Goal: Task Accomplishment & Management: Use online tool/utility

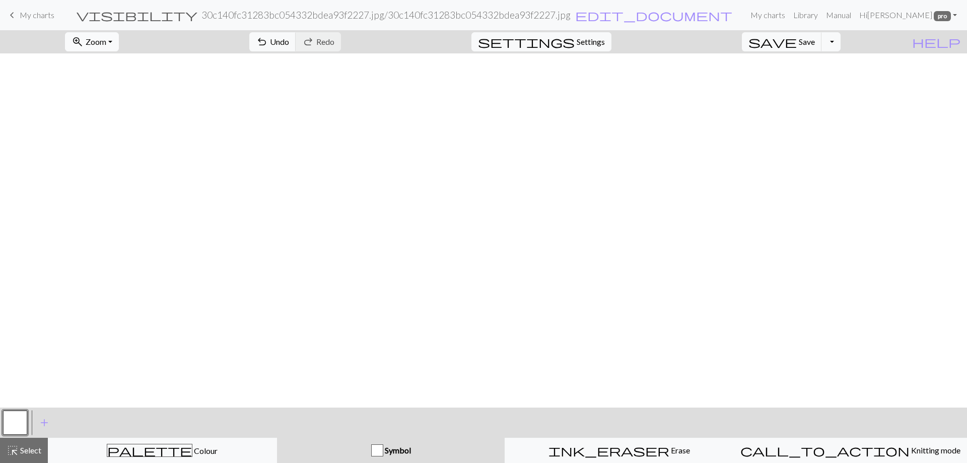
scroll to position [806, 335]
click at [776, 15] on link "My charts" at bounding box center [768, 15] width 43 height 20
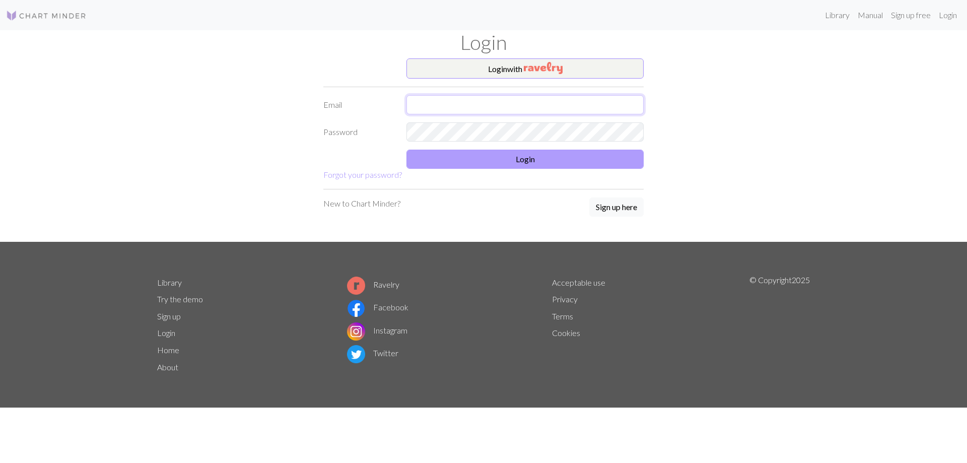
type input "wachleal@yahoo.com"
click at [486, 165] on button "Login" at bounding box center [525, 159] width 237 height 19
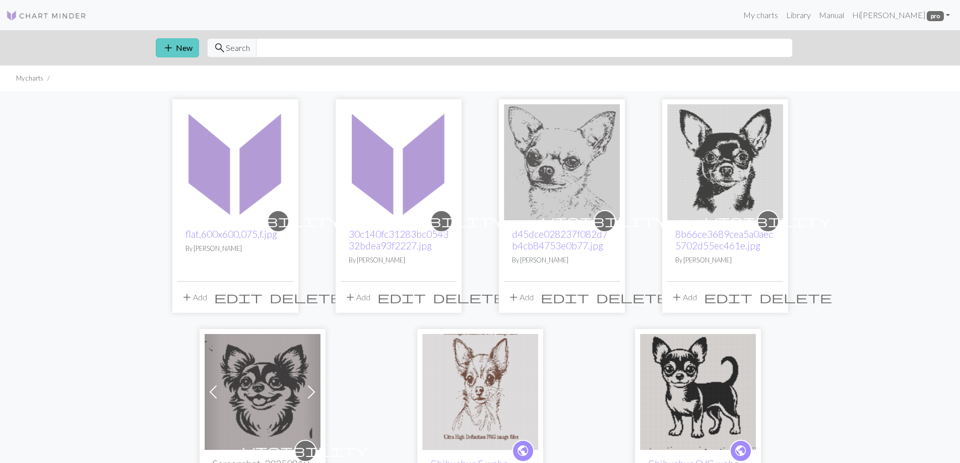
click at [173, 46] on span "add" at bounding box center [168, 48] width 12 height 14
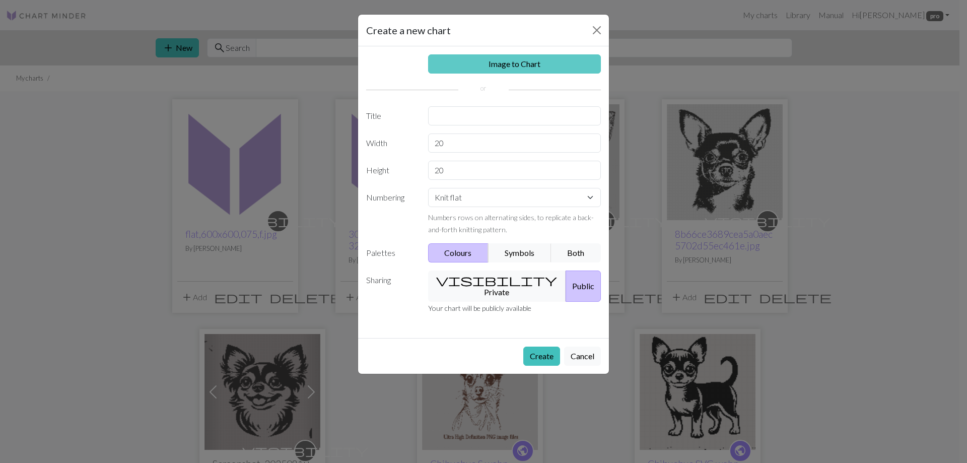
click at [448, 62] on link "Image to Chart" at bounding box center [514, 63] width 173 height 19
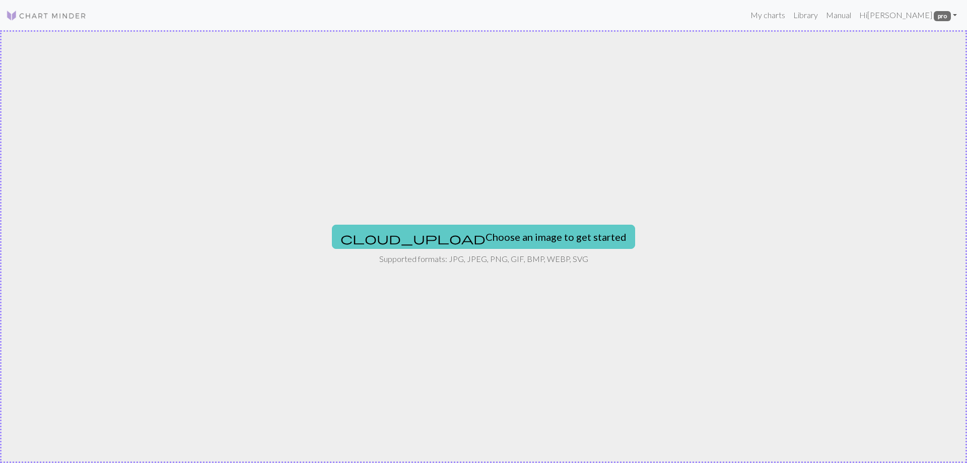
click at [468, 234] on button "cloud_upload Choose an image to get started" at bounding box center [483, 237] width 303 height 24
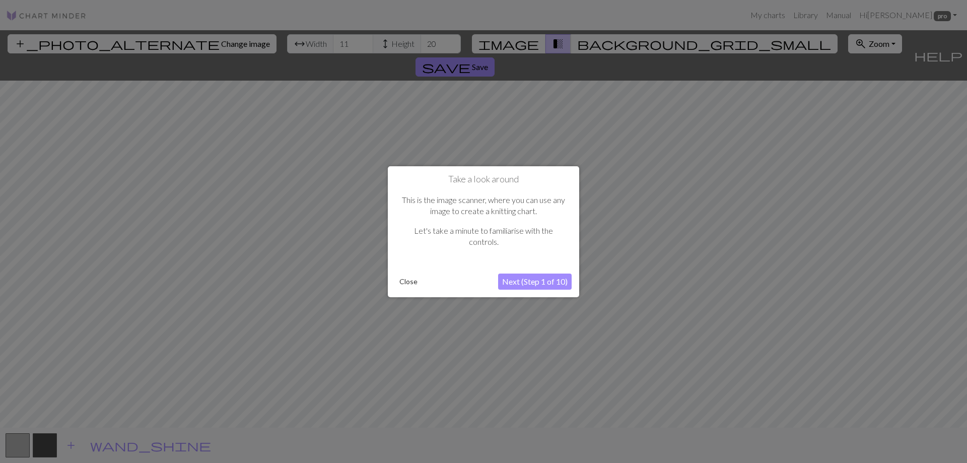
click at [408, 283] on button "Close" at bounding box center [408, 281] width 26 height 15
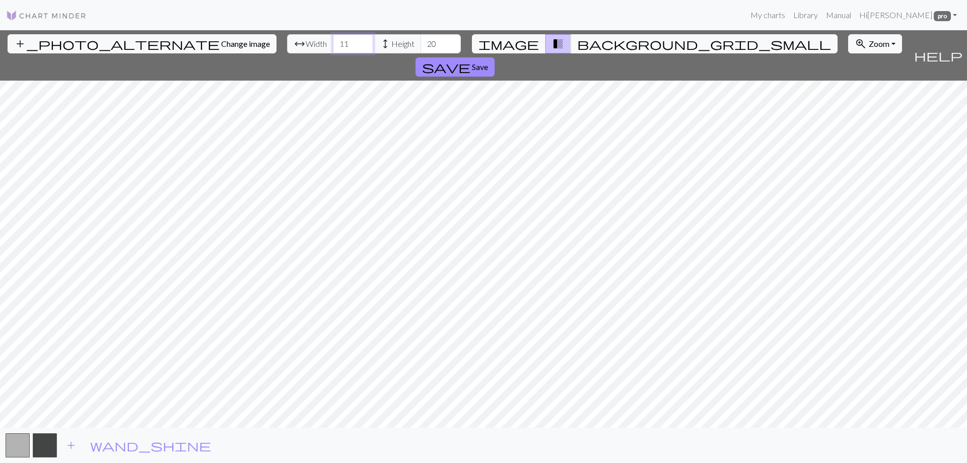
drag, startPoint x: 295, startPoint y: 42, endPoint x: 284, endPoint y: 43, distance: 11.1
click at [333, 43] on input "11" at bounding box center [353, 43] width 40 height 19
type input "300"
click at [421, 45] on input "20" at bounding box center [441, 43] width 40 height 19
type input "3000"
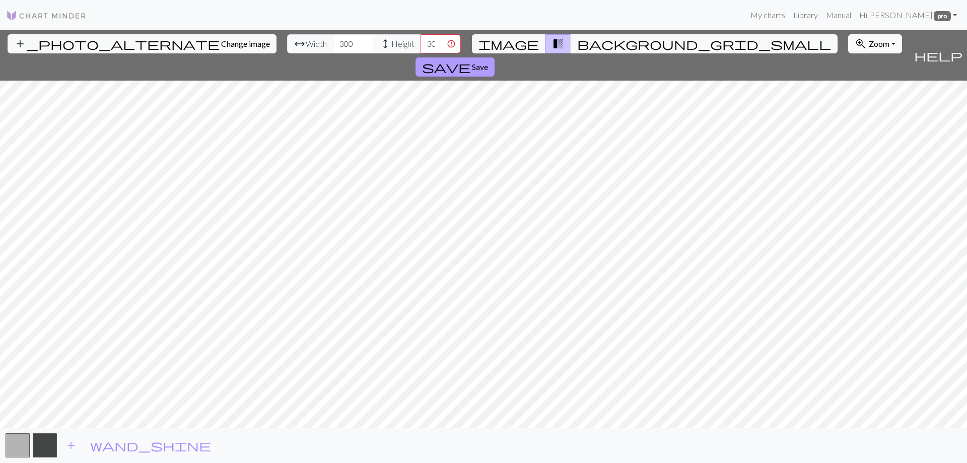
click at [488, 62] on span "Save" at bounding box center [480, 67] width 16 height 10
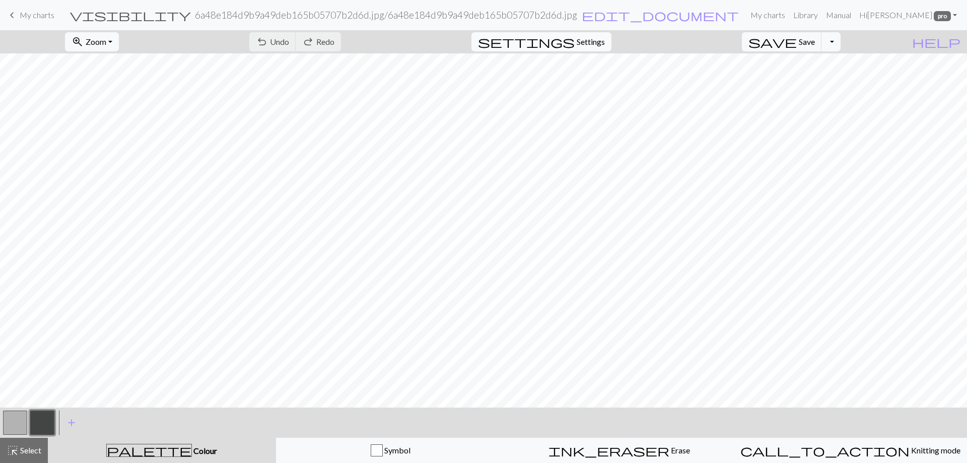
click at [602, 42] on span "Settings" at bounding box center [591, 42] width 28 height 12
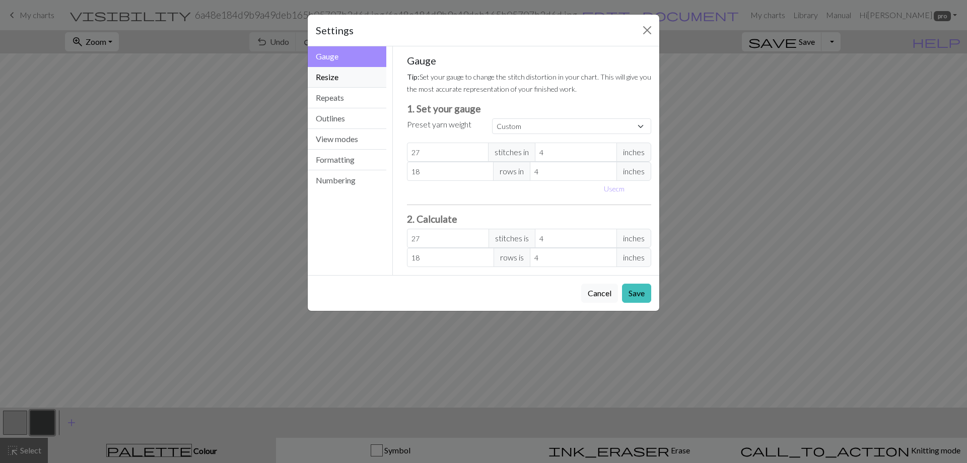
click at [336, 77] on button "Resize" at bounding box center [347, 77] width 79 height 21
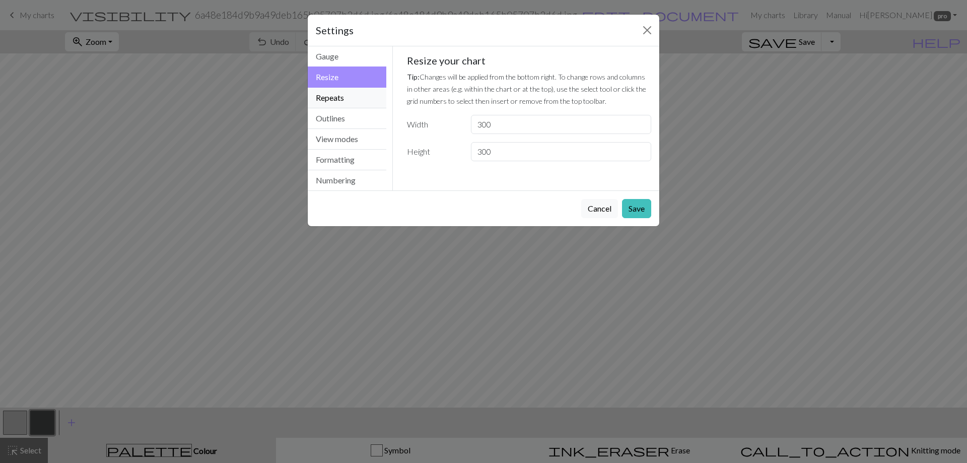
click at [334, 98] on button "Repeats" at bounding box center [347, 98] width 79 height 21
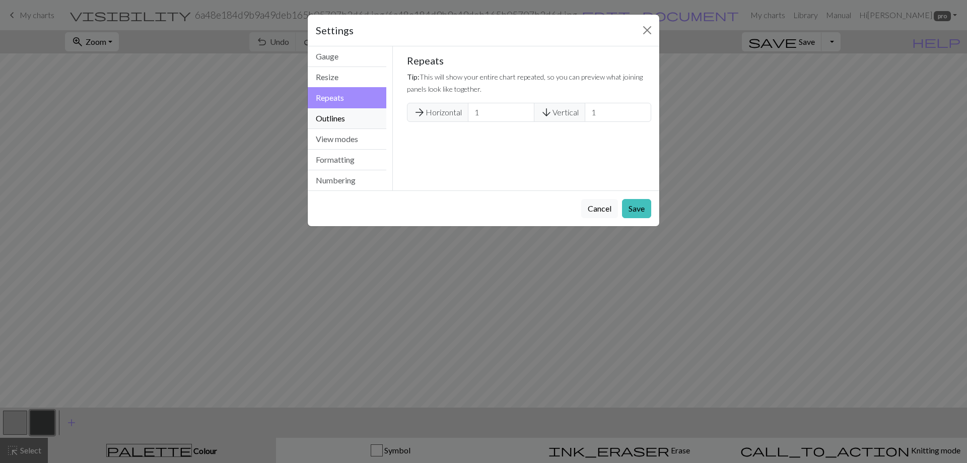
click at [340, 118] on button "Outlines" at bounding box center [347, 118] width 79 height 21
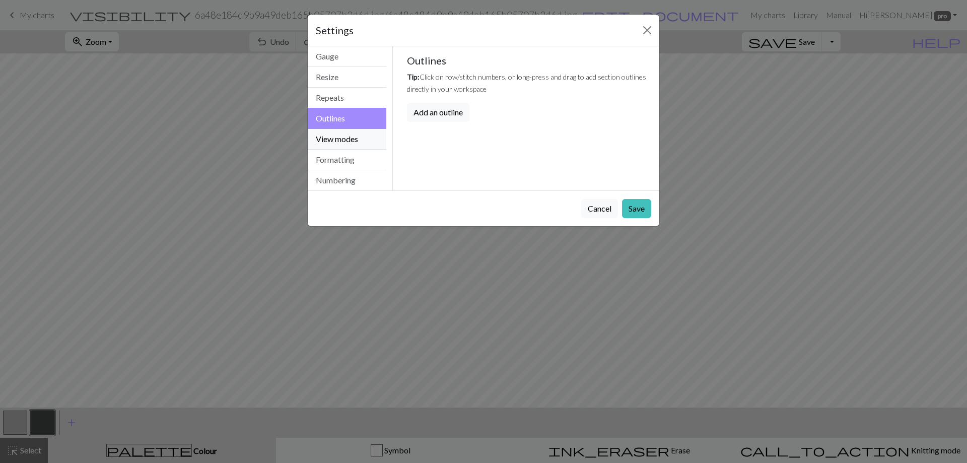
click at [344, 137] on button "View modes" at bounding box center [347, 139] width 79 height 21
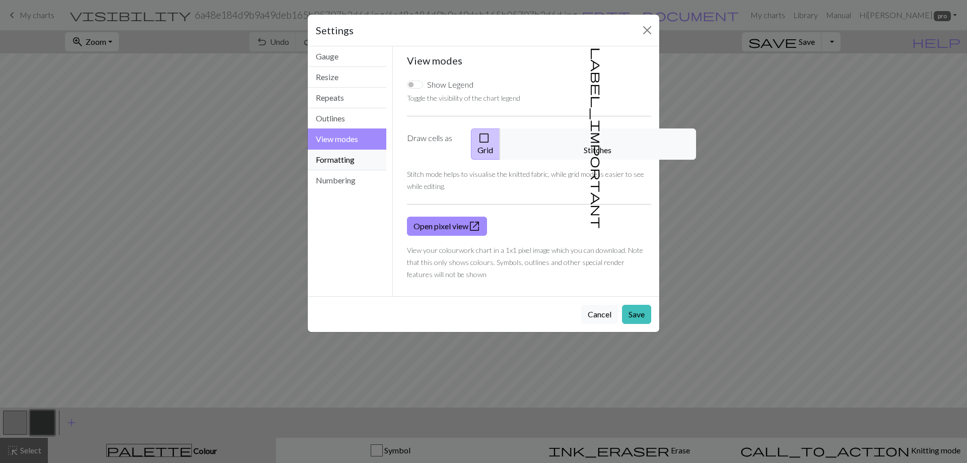
click at [346, 157] on button "Formatting" at bounding box center [347, 160] width 79 height 21
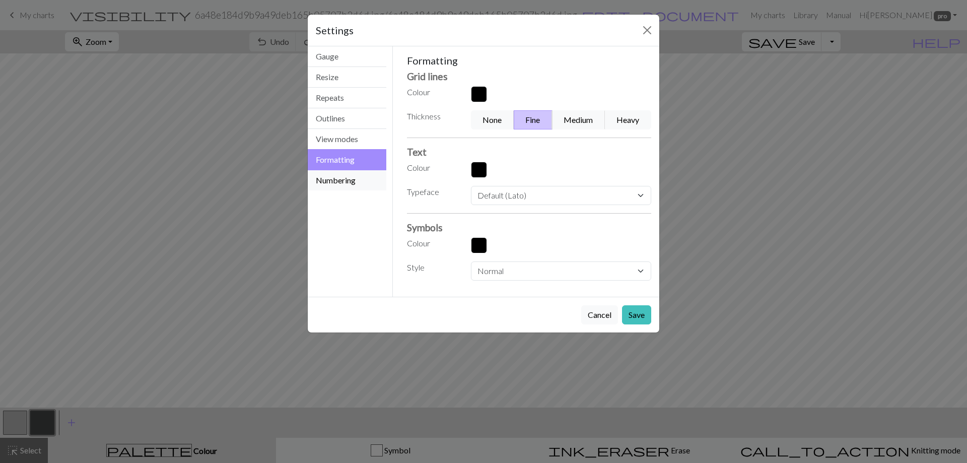
click at [349, 181] on button "Numbering" at bounding box center [347, 180] width 79 height 20
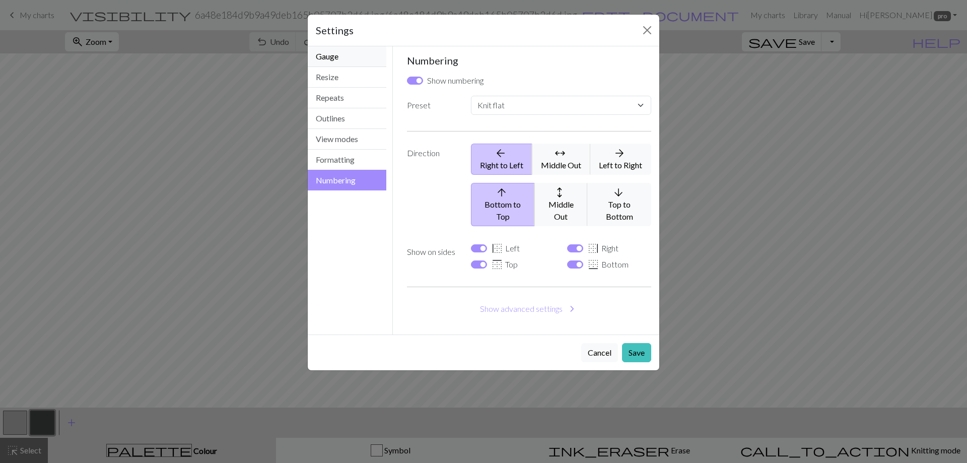
click at [330, 52] on button "Gauge" at bounding box center [347, 56] width 79 height 21
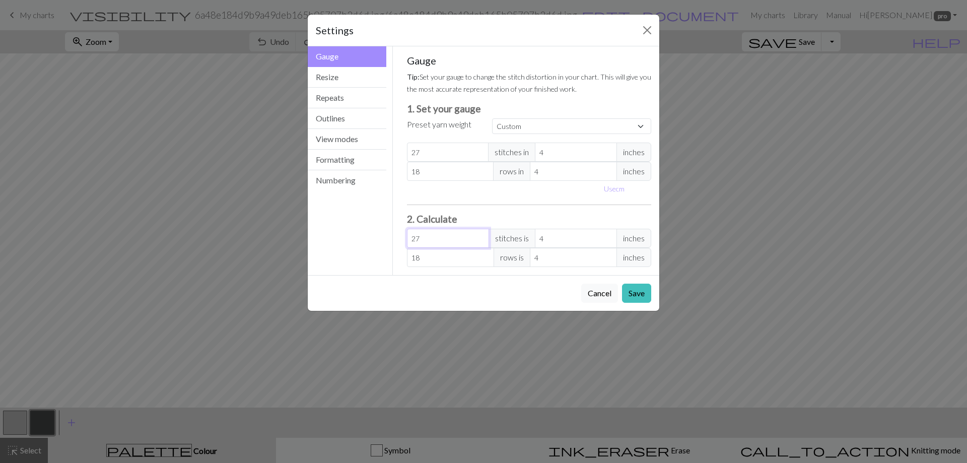
type input "26"
type input "3.85"
type input "25"
type input "3.7"
type input "24"
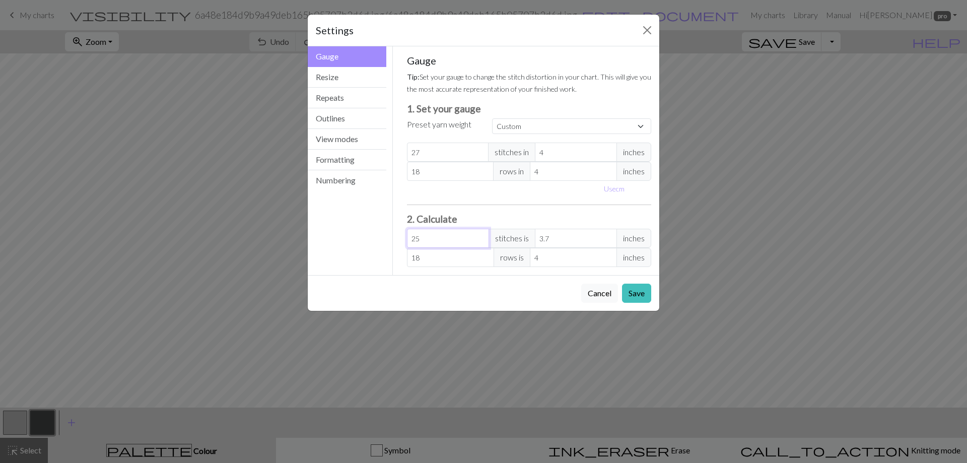
type input "3.56"
type input "23"
type input "3.41"
type input "22"
type input "3.26"
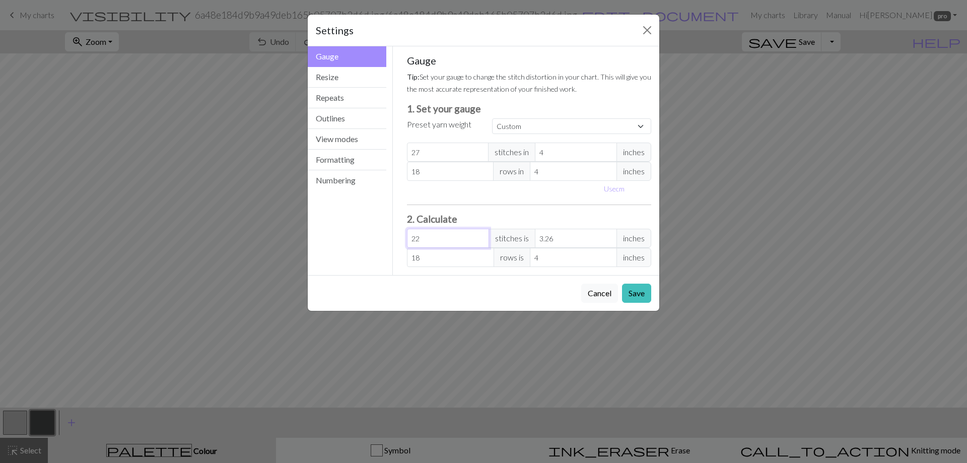
type input "21"
type input "3.11"
type input "20"
type input "2.96"
type input "19"
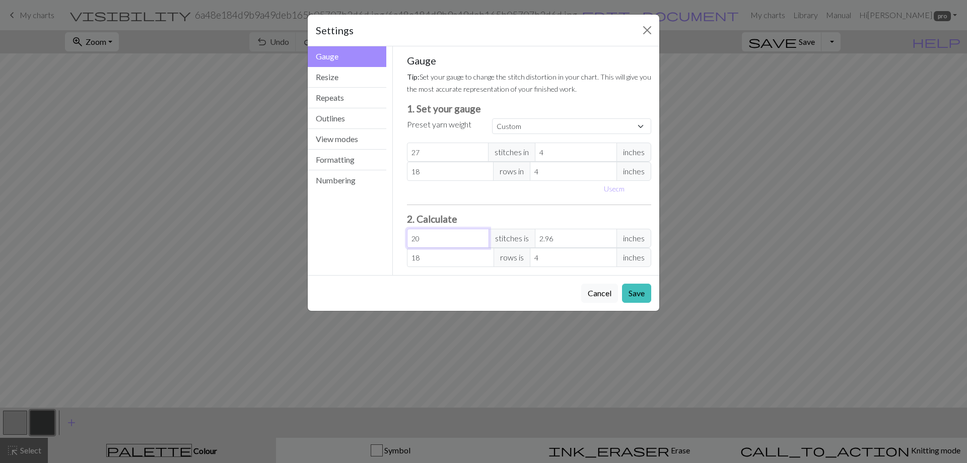
type input "2.81"
type input "18"
type input "2.67"
type input "17"
type input "2.52"
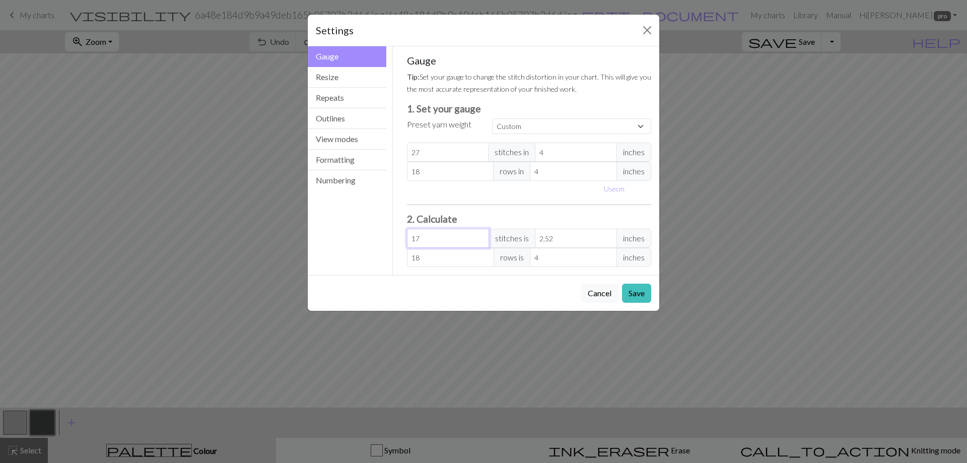
type input "16"
type input "2.37"
click at [480, 240] on input "16" at bounding box center [448, 238] width 82 height 19
type input "17"
type input "2.52"
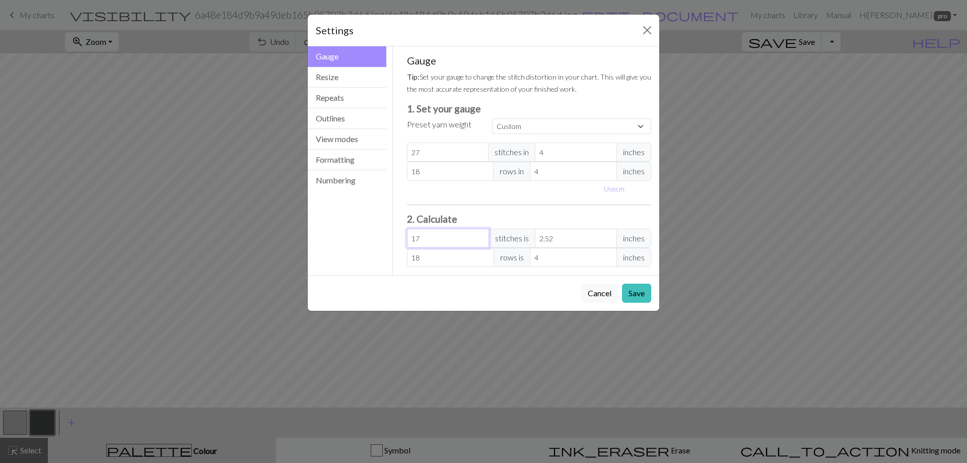
click at [481, 235] on input "17" at bounding box center [448, 238] width 82 height 19
type input "18"
type input "2.67"
type input "18"
click at [481, 235] on input "18" at bounding box center [448, 238] width 82 height 19
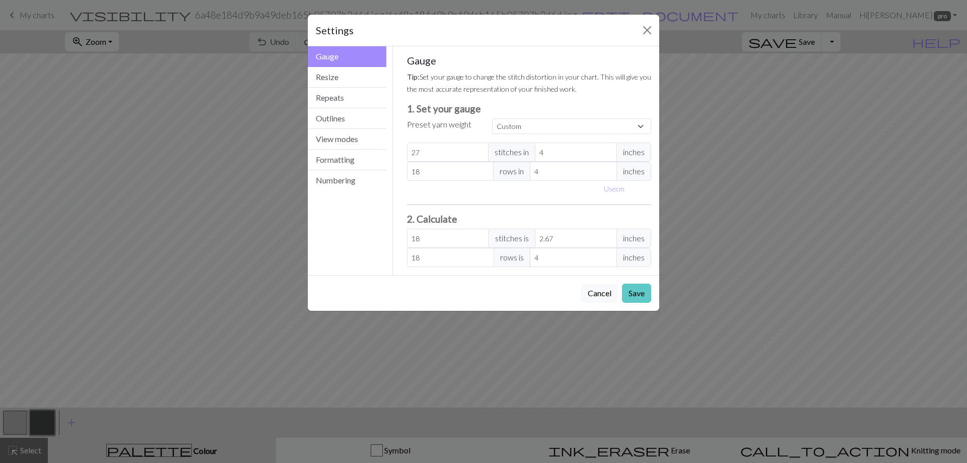
click at [632, 291] on button "Save" at bounding box center [636, 293] width 29 height 19
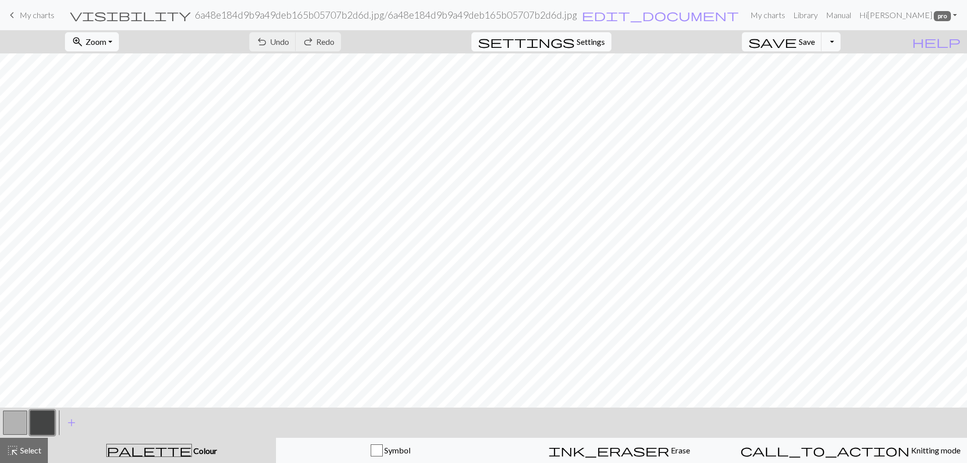
click at [591, 42] on span "Settings" at bounding box center [591, 42] width 28 height 12
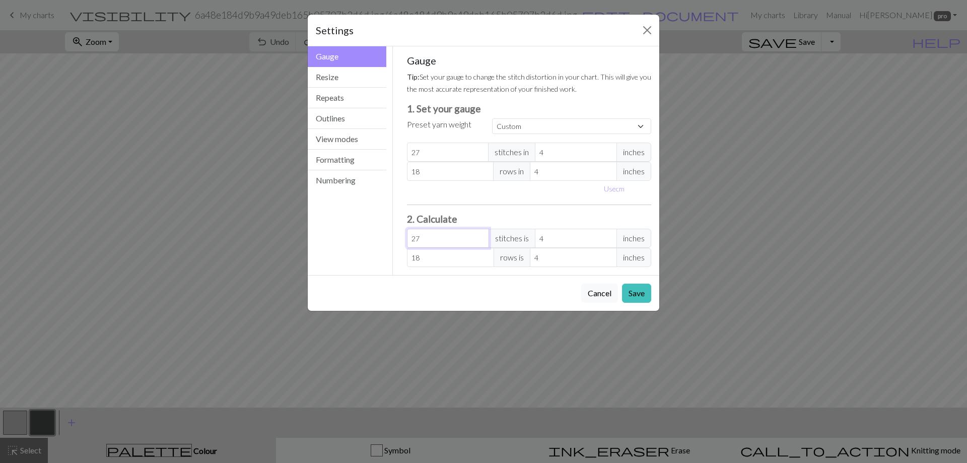
type input "26"
type input "3.85"
type input "25"
type input "3.7"
type input "24"
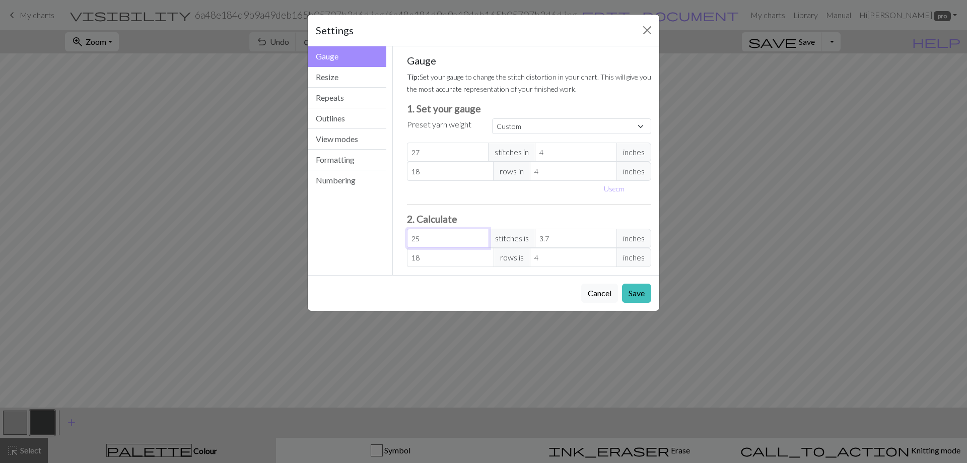
type input "3.56"
type input "23"
type input "3.41"
click at [481, 242] on input "23" at bounding box center [448, 238] width 82 height 19
type input "22"
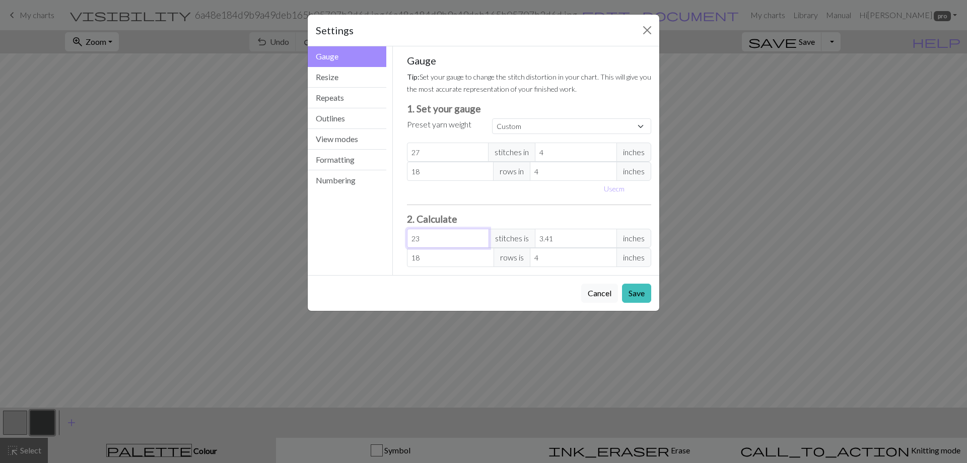
type input "3.26"
type input "21"
type input "3.11"
type input "20"
type input "2.96"
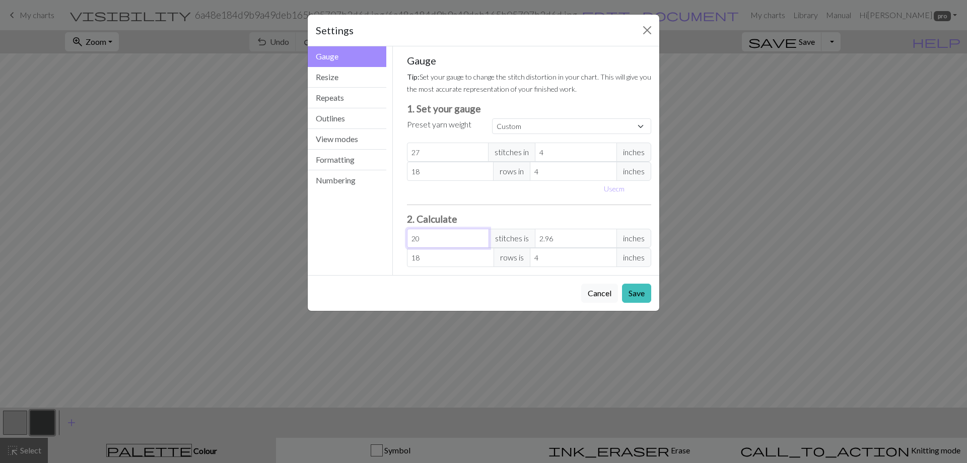
type input "19"
type input "2.81"
click at [481, 242] on input "19" at bounding box center [448, 238] width 82 height 19
type input "18"
type input "2.67"
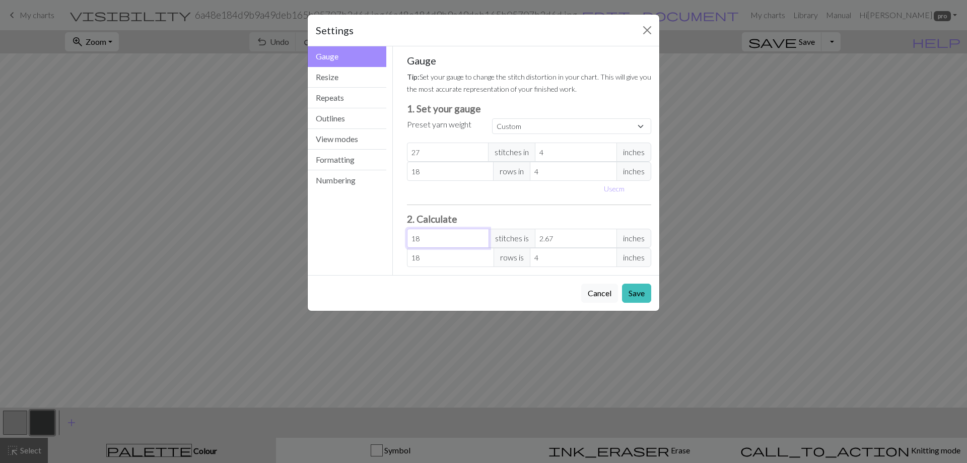
type input "18"
click at [481, 242] on input "18" at bounding box center [448, 238] width 82 height 19
click at [633, 292] on button "Save" at bounding box center [636, 293] width 29 height 19
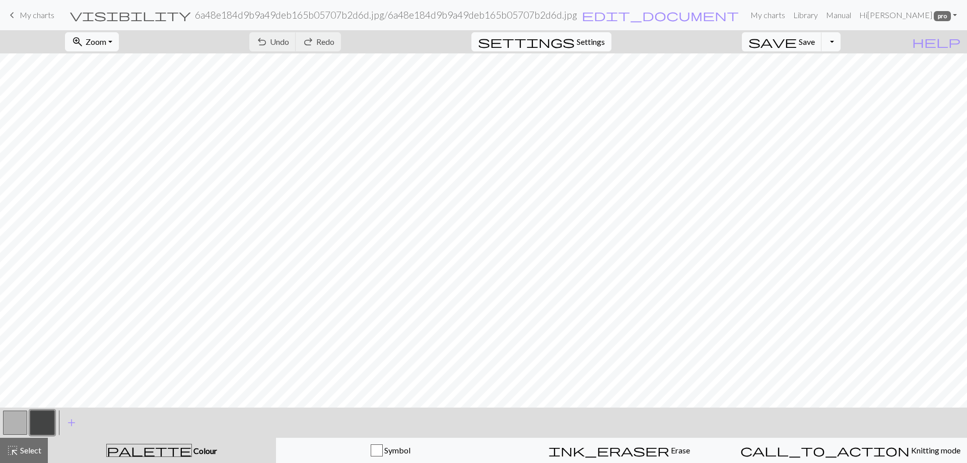
click at [592, 43] on span "Settings" at bounding box center [591, 42] width 28 height 12
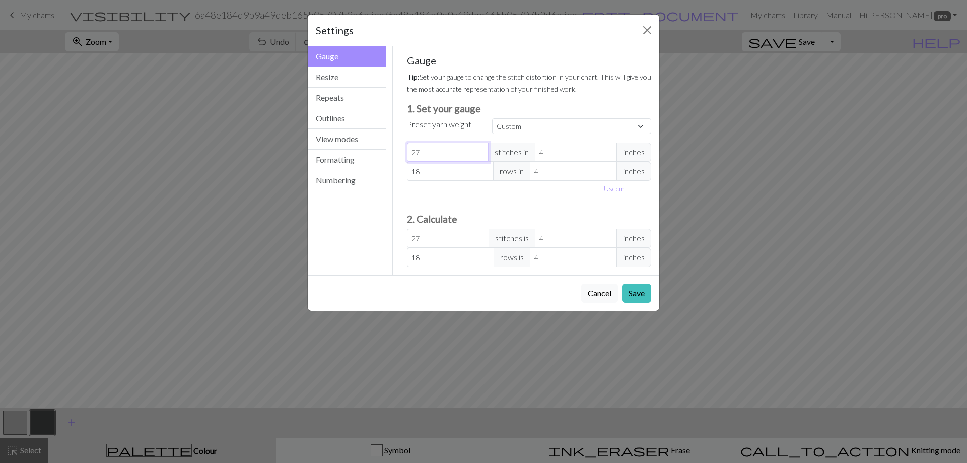
type input "26"
type input "25"
type input "24"
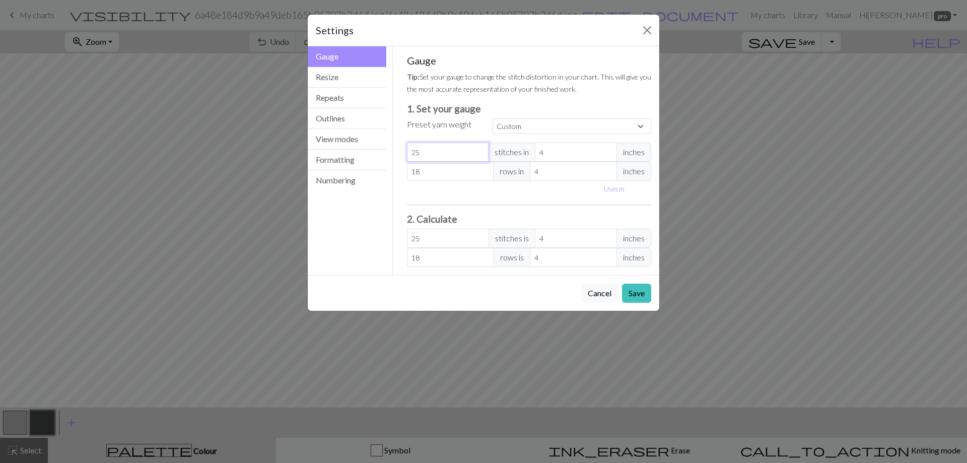
type input "24"
type input "23"
type input "22"
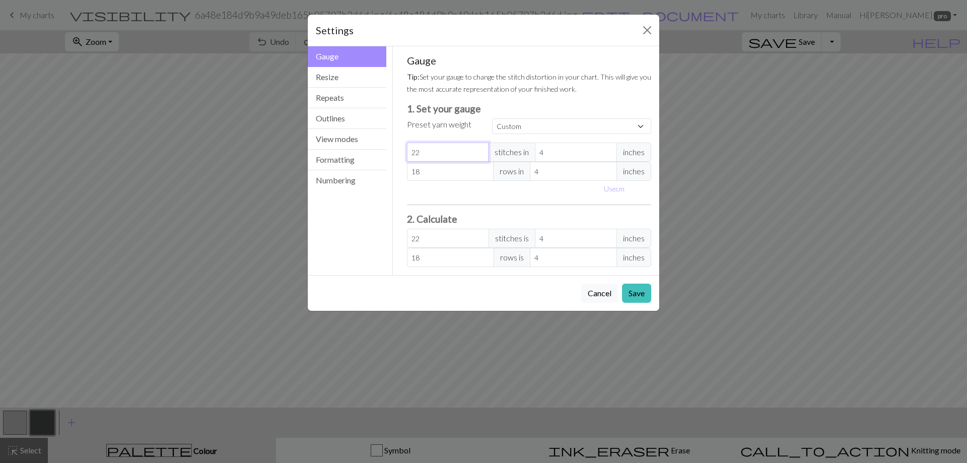
type input "21"
type input "20"
type input "19"
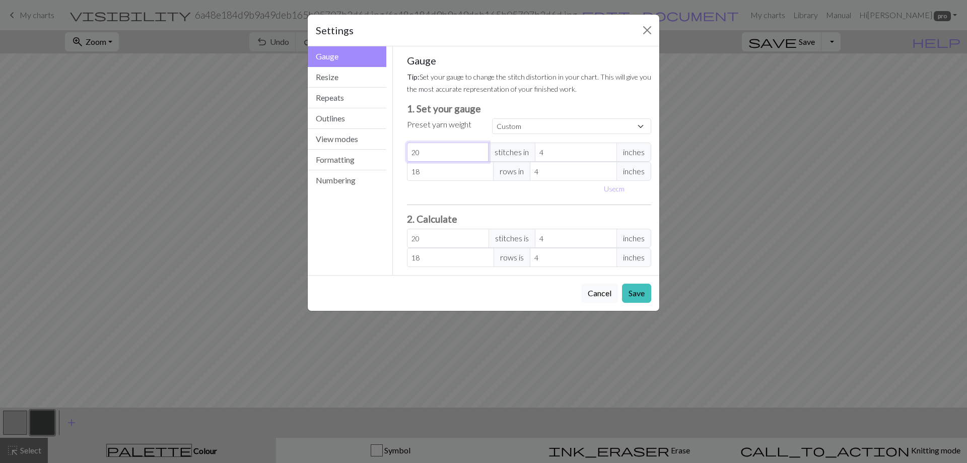
type input "19"
click at [480, 155] on input "19" at bounding box center [448, 152] width 82 height 19
type input "18"
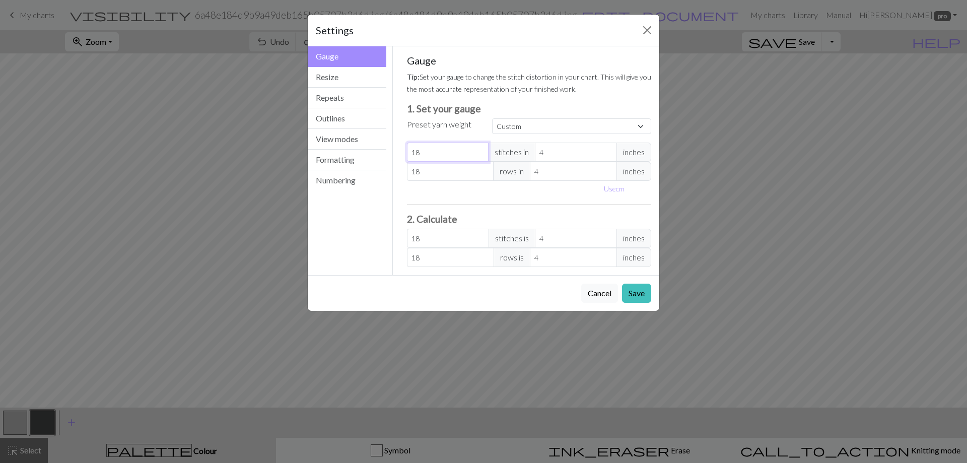
click at [480, 155] on input "18" at bounding box center [448, 152] width 82 height 19
click at [643, 292] on button "Save" at bounding box center [636, 293] width 29 height 19
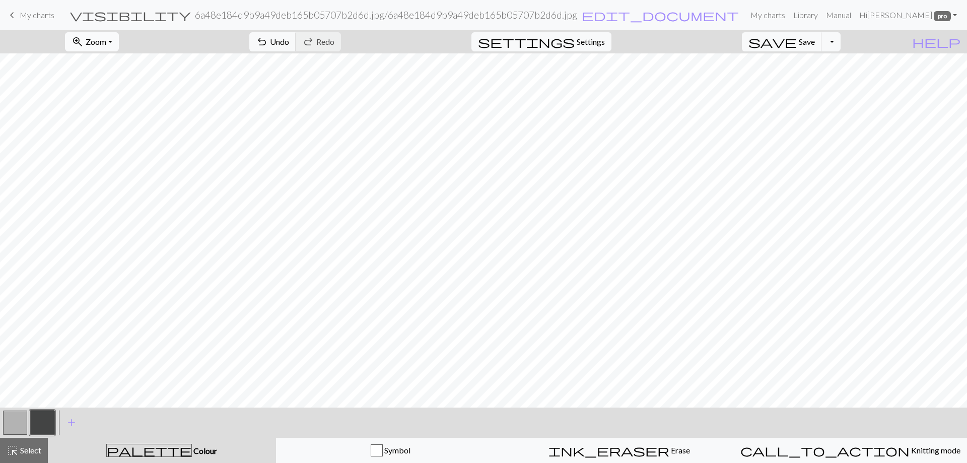
click at [106, 40] on span "Zoom" at bounding box center [96, 42] width 21 height 10
click at [104, 137] on button "100%" at bounding box center [105, 137] width 80 height 16
click at [119, 42] on button "zoom_in Zoom Zoom" at bounding box center [92, 41] width 54 height 19
click at [102, 118] on button "50%" at bounding box center [105, 121] width 80 height 16
click at [774, 15] on link "My charts" at bounding box center [768, 15] width 43 height 20
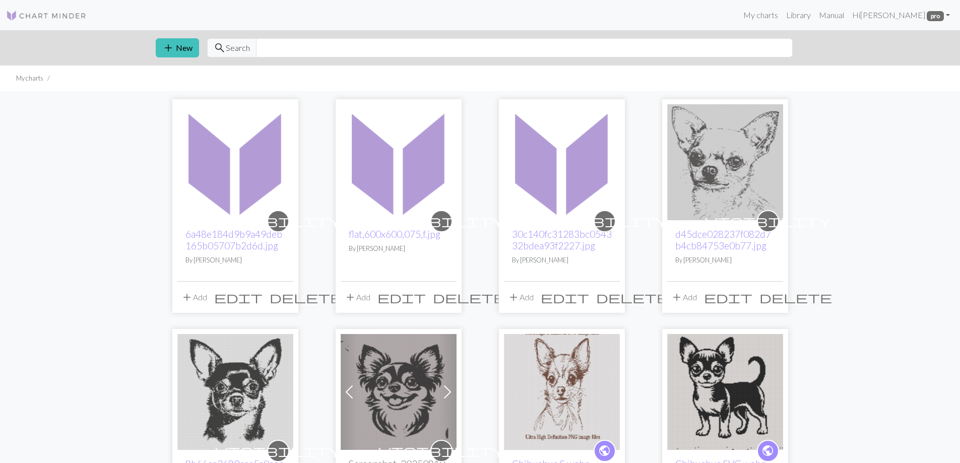
click at [284, 299] on span "delete" at bounding box center [306, 297] width 73 height 14
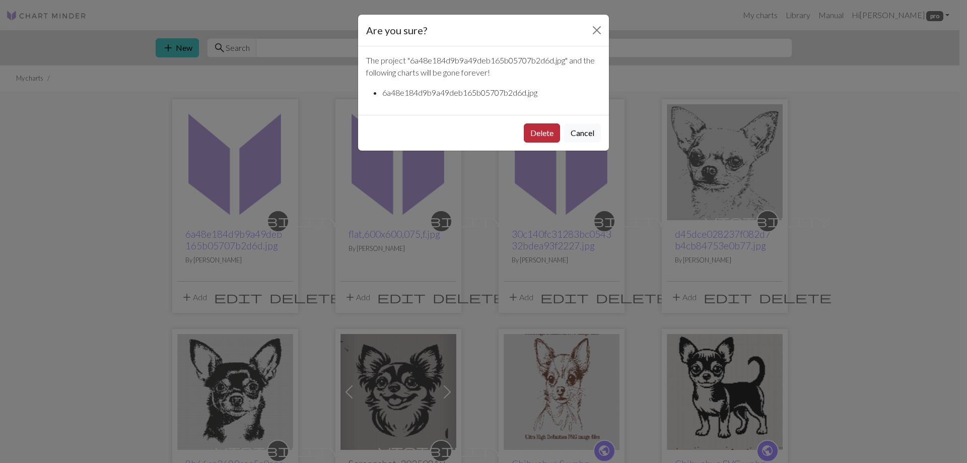
click at [535, 128] on button "Delete" at bounding box center [542, 132] width 36 height 19
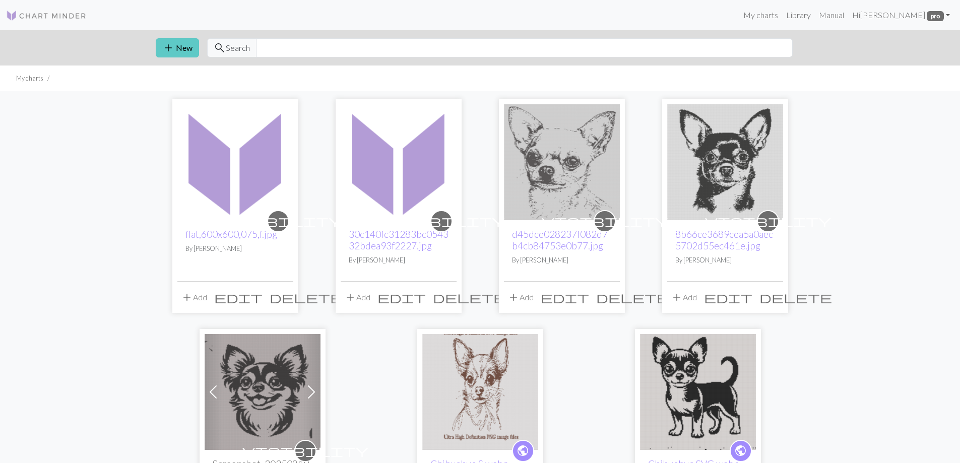
click at [171, 50] on span "add" at bounding box center [168, 48] width 12 height 14
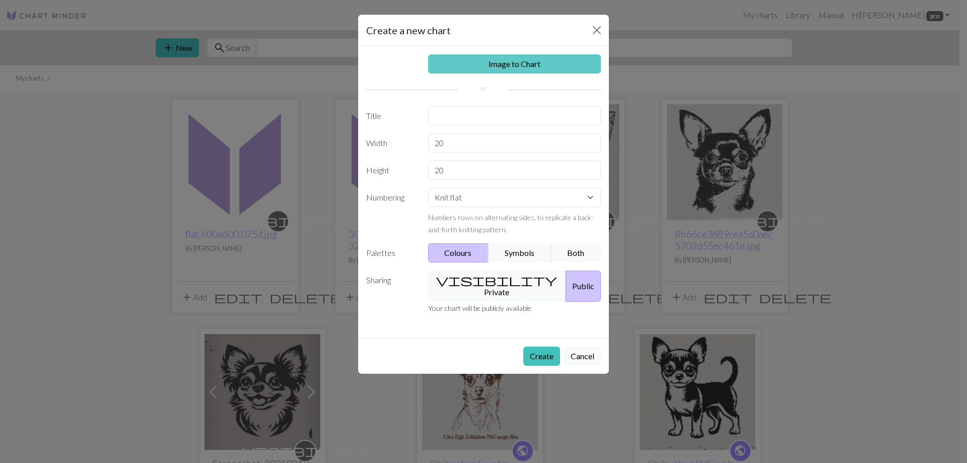
click at [488, 64] on link "Image to Chart" at bounding box center [514, 63] width 173 height 19
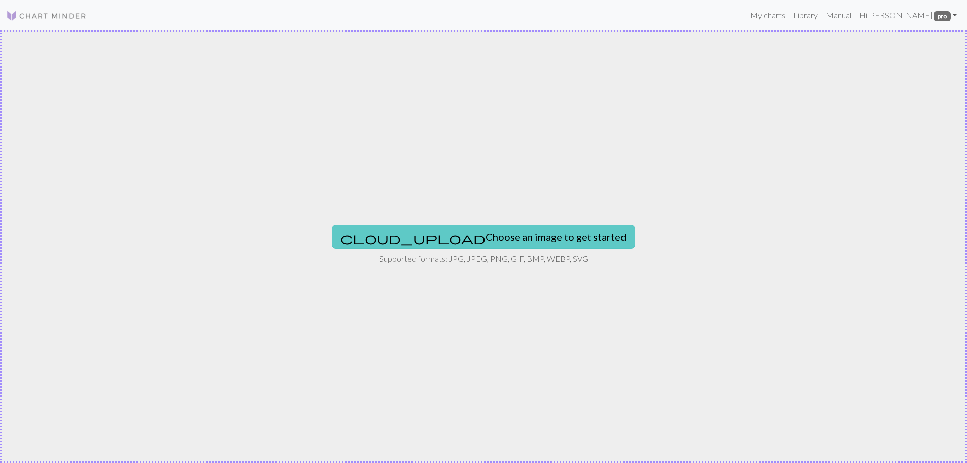
click at [462, 233] on button "cloud_upload Choose an image to get started" at bounding box center [483, 237] width 303 height 24
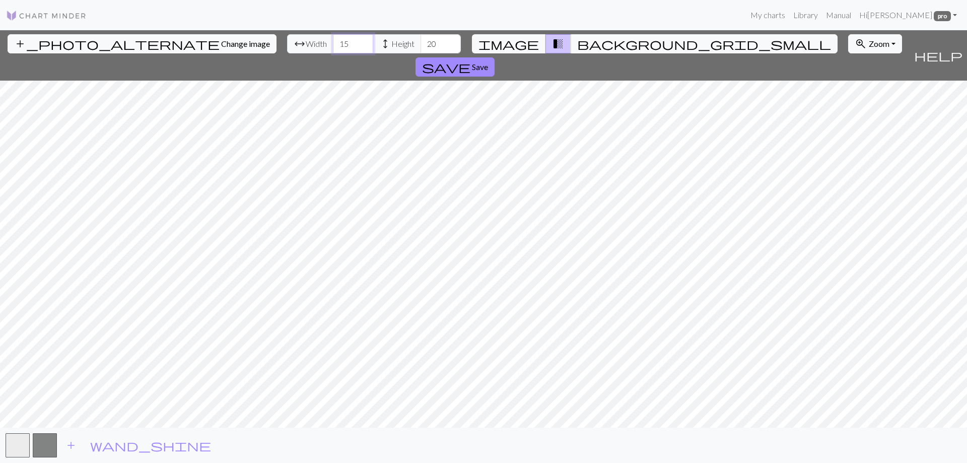
drag, startPoint x: 296, startPoint y: 43, endPoint x: 287, endPoint y: 45, distance: 8.8
click at [333, 45] on input "15" at bounding box center [353, 43] width 40 height 19
type input "200"
click at [421, 43] on input "20" at bounding box center [441, 43] width 40 height 19
type input "300"
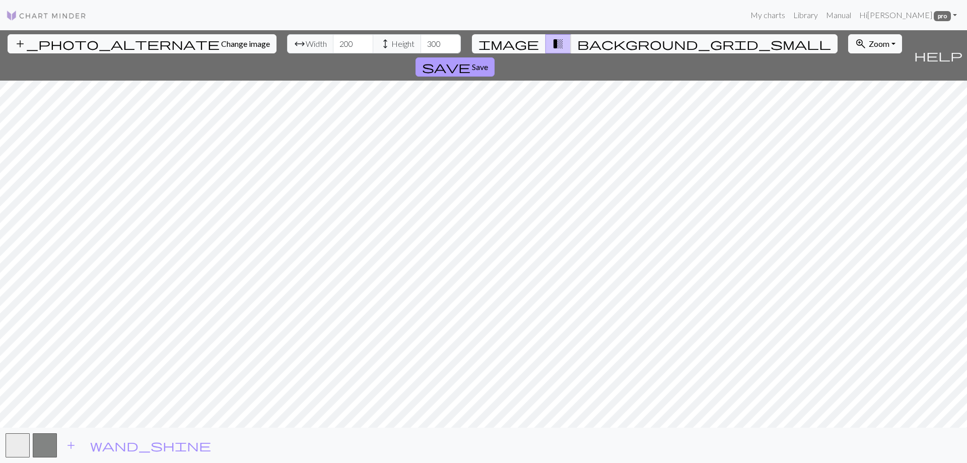
click at [495, 57] on button "save Save" at bounding box center [455, 66] width 79 height 19
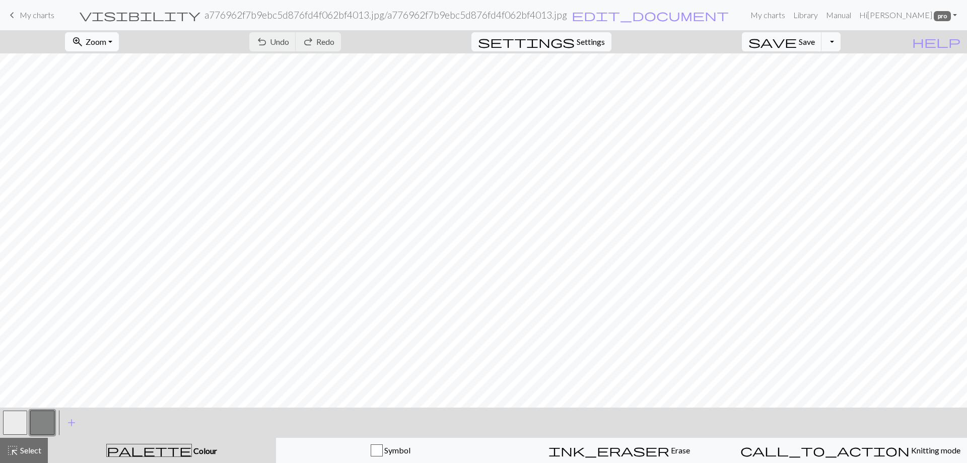
click at [106, 43] on span "Zoom" at bounding box center [96, 42] width 21 height 10
click at [110, 121] on button "50%" at bounding box center [105, 121] width 80 height 16
click at [776, 14] on link "My charts" at bounding box center [768, 15] width 43 height 20
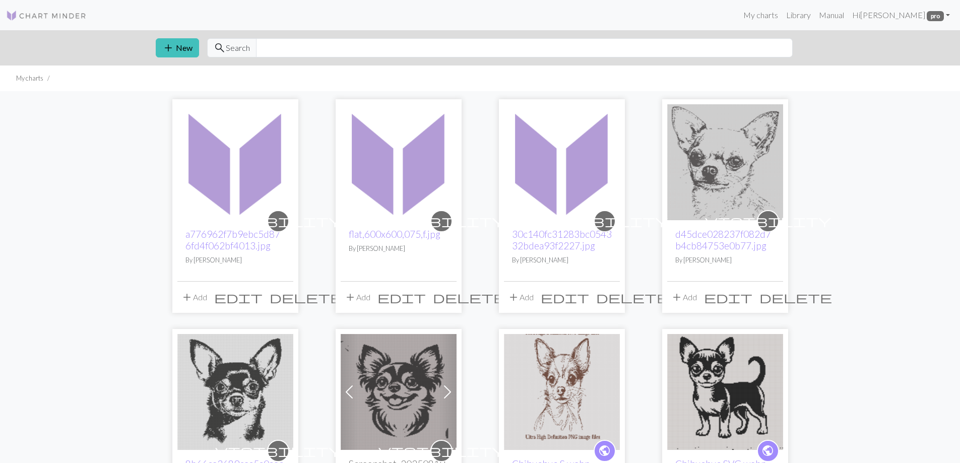
click at [286, 299] on span "delete" at bounding box center [306, 297] width 73 height 14
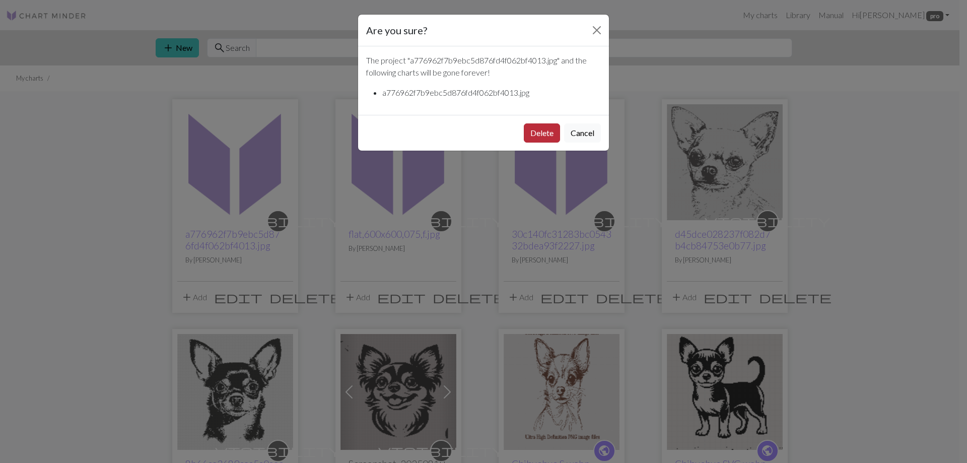
click at [541, 131] on button "Delete" at bounding box center [542, 132] width 36 height 19
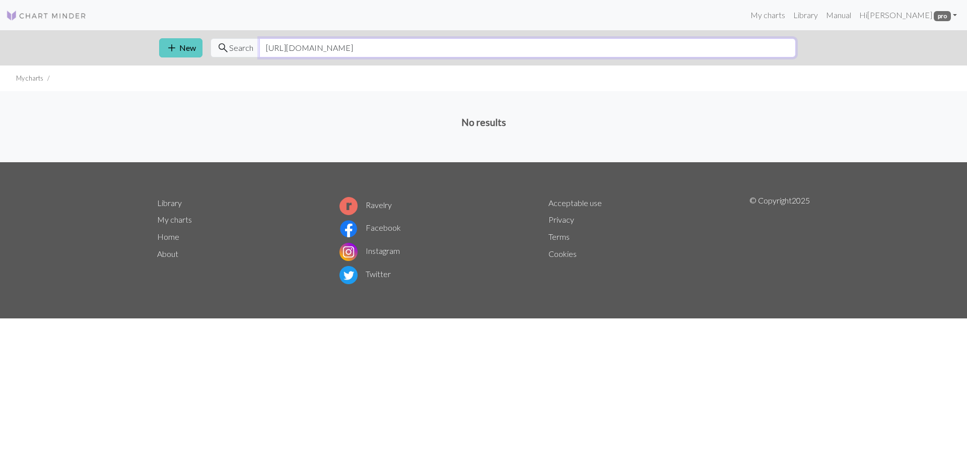
type input "https://www.pinterest.com/pin/11610911541371754/"
click at [186, 49] on button "add New" at bounding box center [180, 47] width 43 height 19
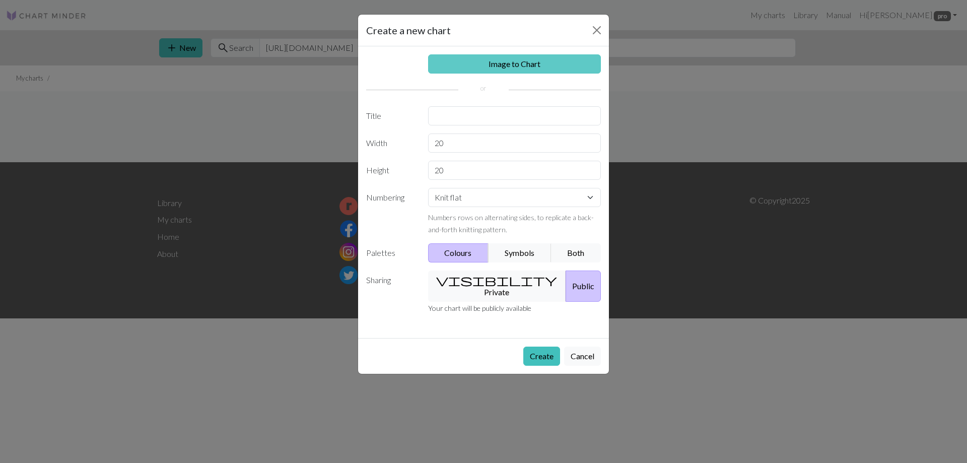
click at [515, 66] on link "Image to Chart" at bounding box center [514, 63] width 173 height 19
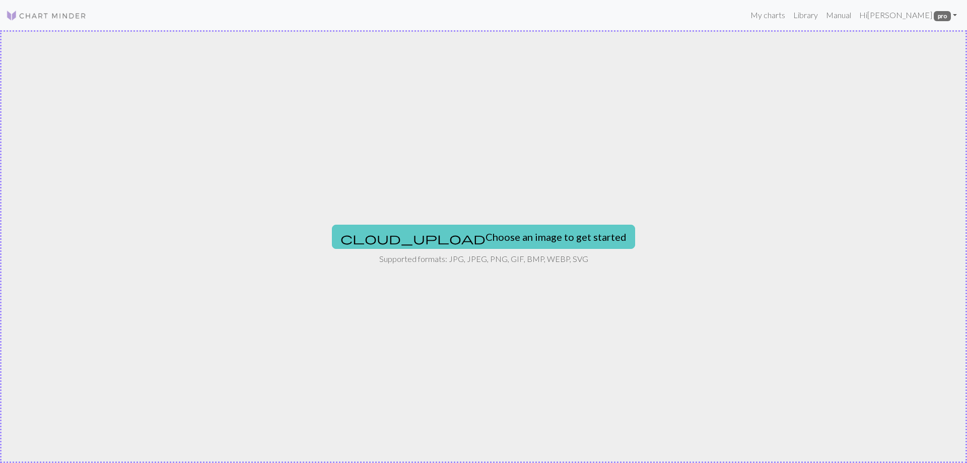
click at [504, 236] on button "cloud_upload Choose an image to get started" at bounding box center [483, 237] width 303 height 24
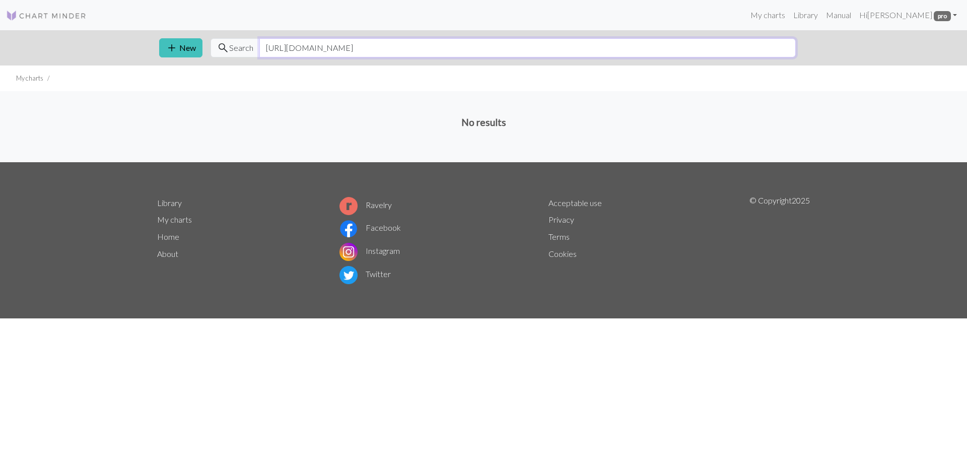
drag, startPoint x: 476, startPoint y: 47, endPoint x: 262, endPoint y: 43, distance: 213.1
click at [262, 43] on input "https://www.pinterest.com/pin/11610911541371754/" at bounding box center [527, 47] width 537 height 19
click at [182, 42] on button "add New" at bounding box center [180, 47] width 43 height 19
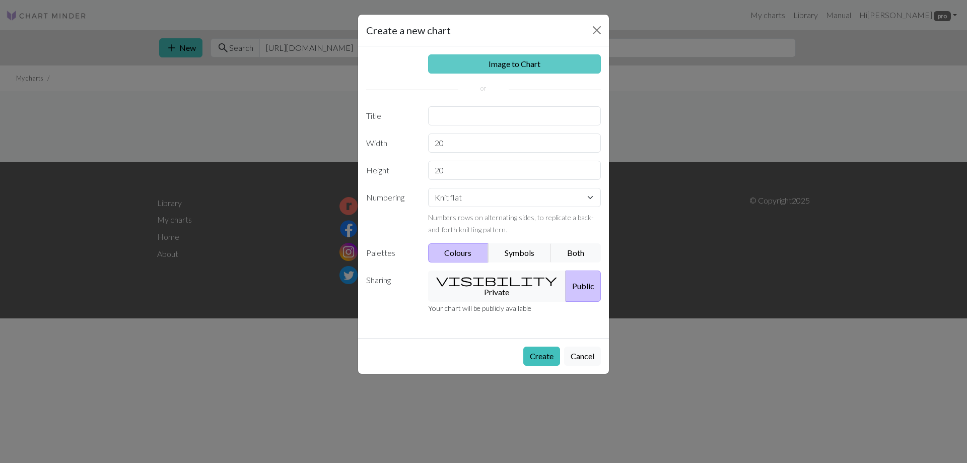
click at [444, 63] on link "Image to Chart" at bounding box center [514, 63] width 173 height 19
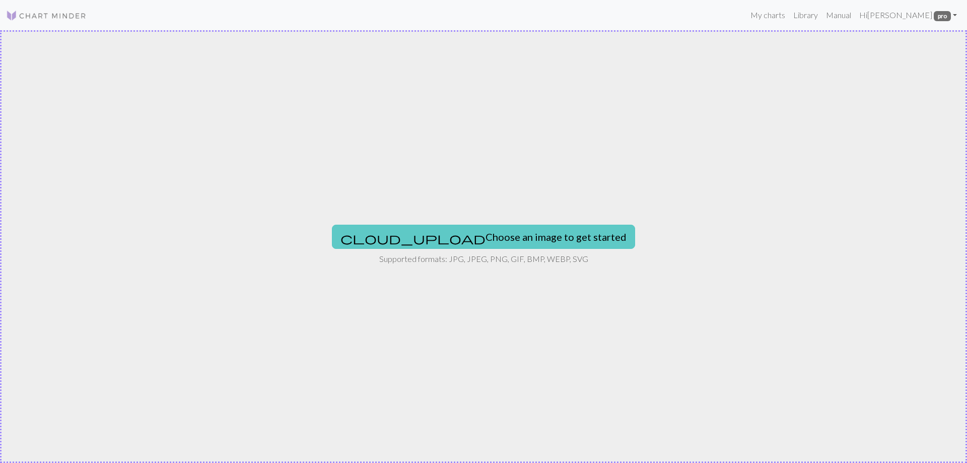
click at [452, 239] on button "cloud_upload Choose an image to get started" at bounding box center [483, 237] width 303 height 24
type input "C:\fakepath\11610911541371754[1]"
